Goal: Navigation & Orientation: Find specific page/section

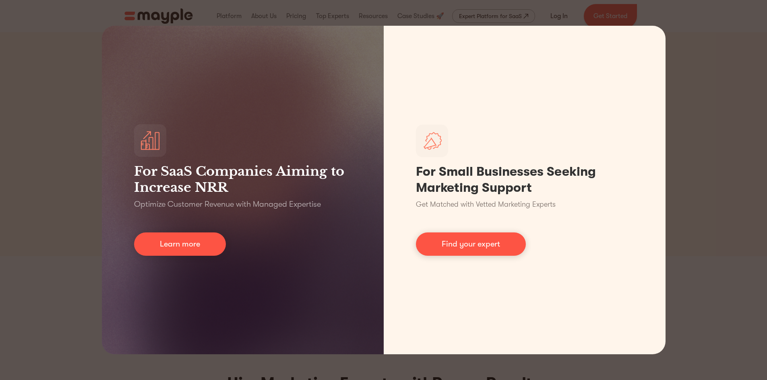
click at [725, 41] on div "For SaaS Companies Aiming to Increase NRR Optimize Customer Revenue with Manage…" at bounding box center [383, 190] width 767 height 380
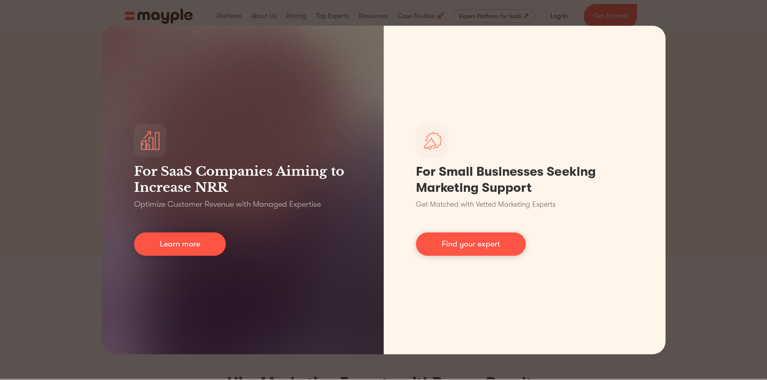
click at [58, 59] on div "For SaaS Companies Aiming to Increase NRR Optimize Customer Revenue with Manage…" at bounding box center [383, 190] width 767 height 380
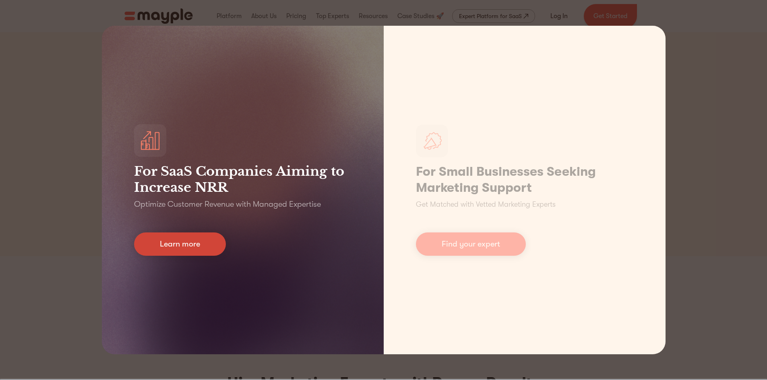
click at [163, 248] on link "Learn more" at bounding box center [180, 244] width 92 height 23
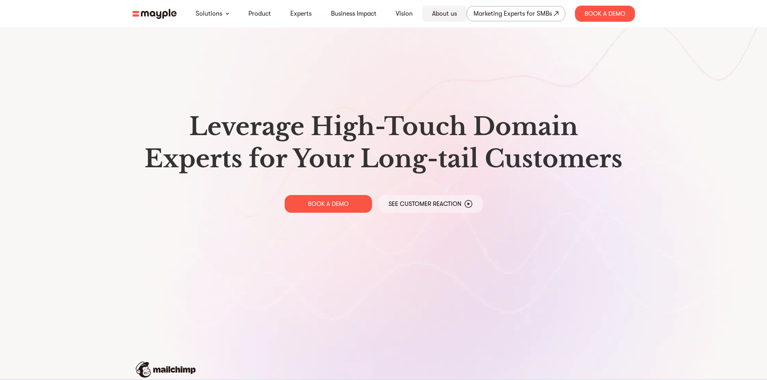
click at [446, 15] on link "About us" at bounding box center [444, 14] width 25 height 10
